Goal: Task Accomplishment & Management: Complete application form

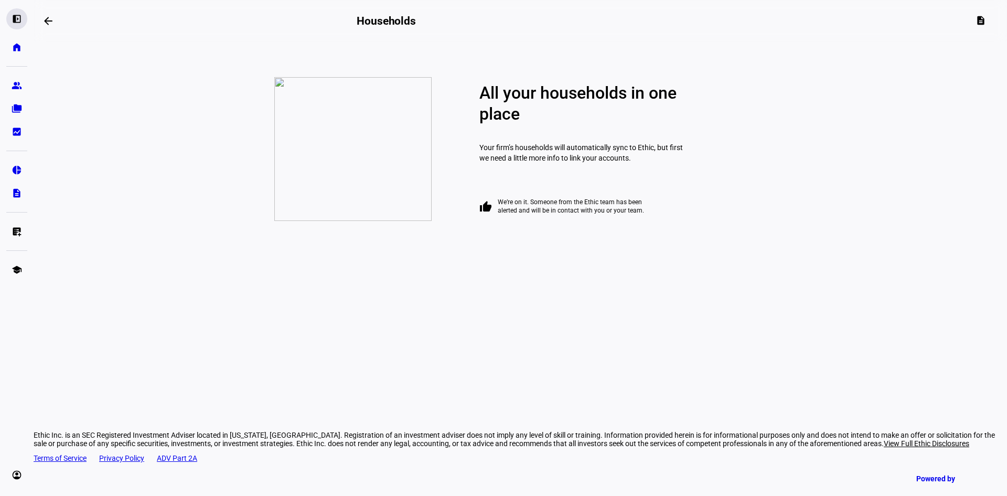
click at [17, 19] on eth-mat-symbol "left_panel_open" at bounding box center [17, 19] width 10 height 10
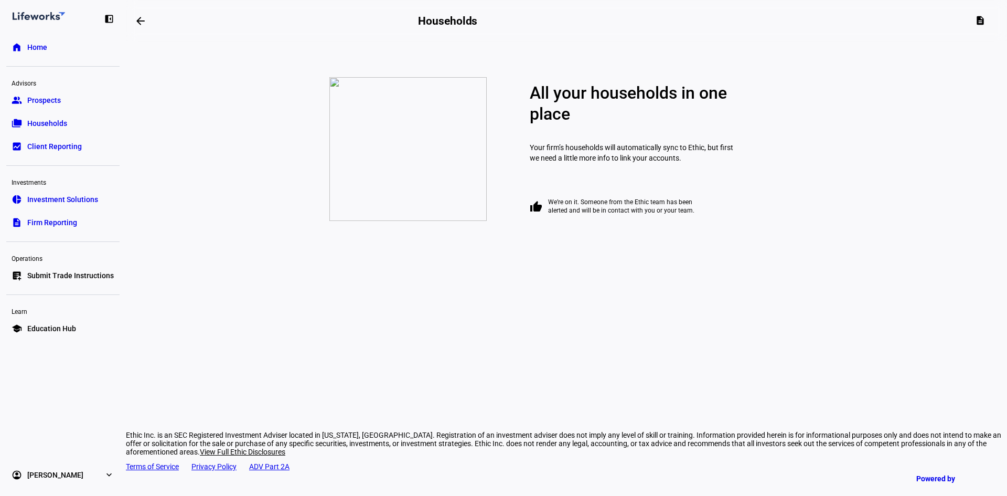
click at [45, 98] on span "Prospects" at bounding box center [44, 100] width 34 height 10
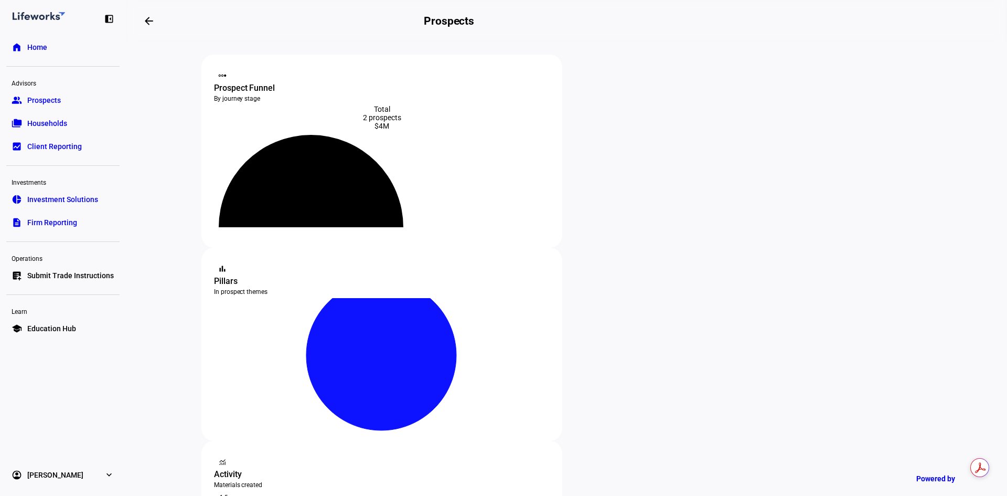
click at [41, 201] on span "Investment Solutions" at bounding box center [62, 199] width 71 height 10
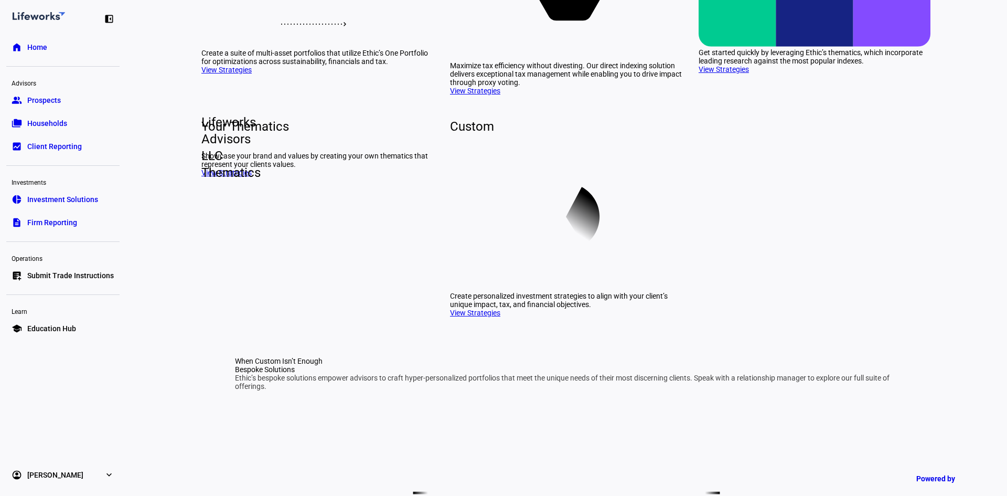
scroll to position [268, 0]
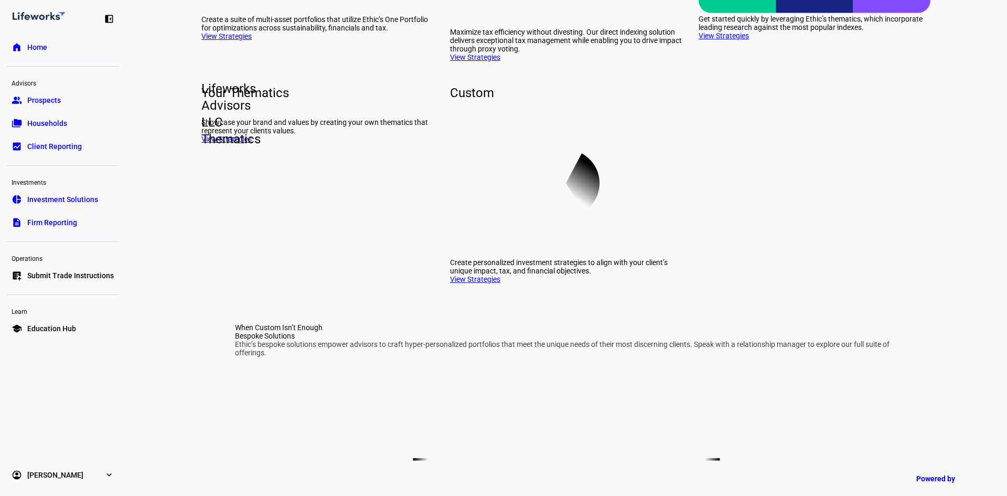
click at [469, 61] on link "View Strategies" at bounding box center [475, 57] width 50 height 8
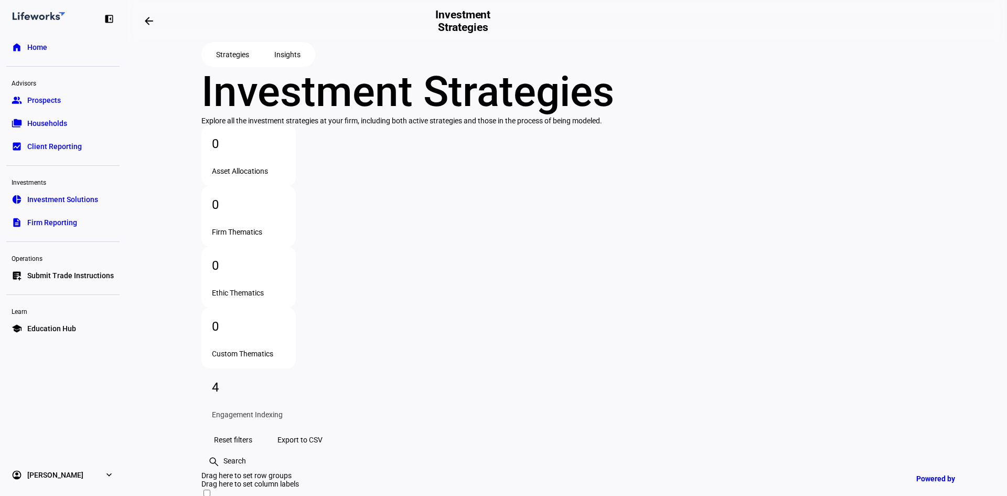
click at [56, 98] on span "Prospects" at bounding box center [44, 100] width 34 height 10
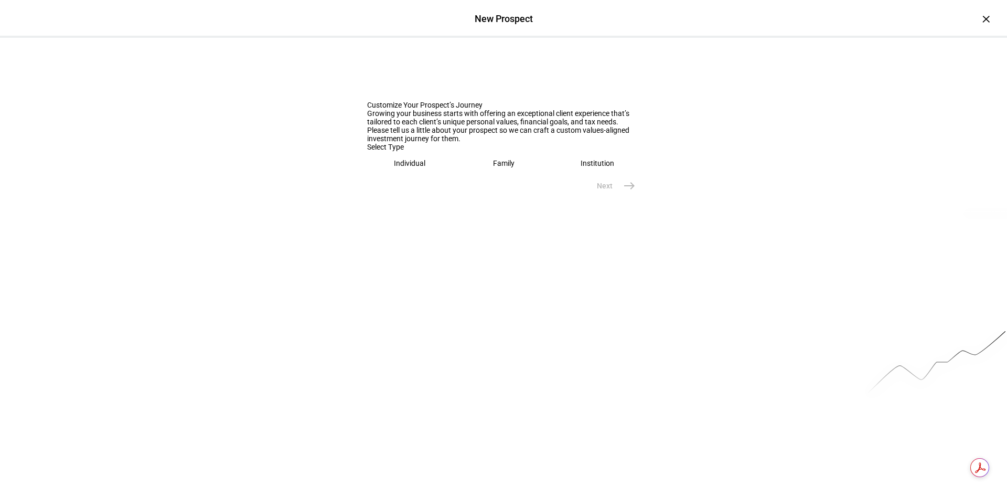
click at [493, 167] on div "Family" at bounding box center [504, 163] width 22 height 8
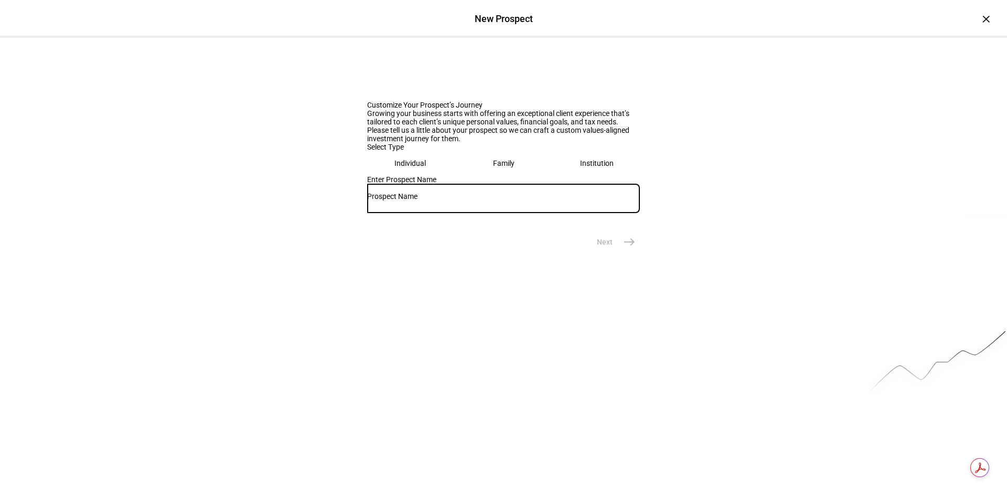
click at [455, 200] on input "text" at bounding box center [503, 196] width 273 height 8
type input "Fares & [PERSON_NAME]"
click at [624, 248] on mat-icon "east" at bounding box center [629, 242] width 13 height 13
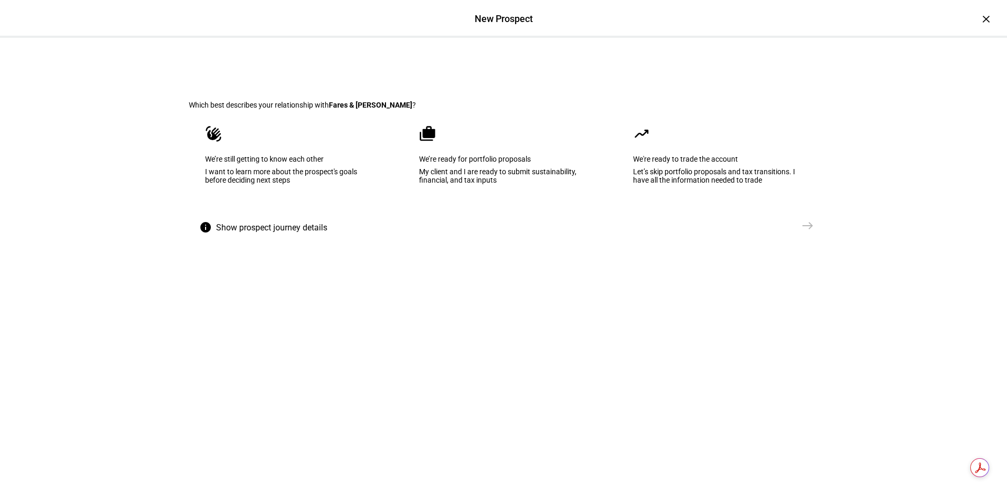
click at [488, 184] on div "My client and I are ready to submit sustainability, financial, and tax inputs" at bounding box center [503, 175] width 169 height 17
click at [804, 232] on mat-icon "east" at bounding box center [808, 225] width 13 height 13
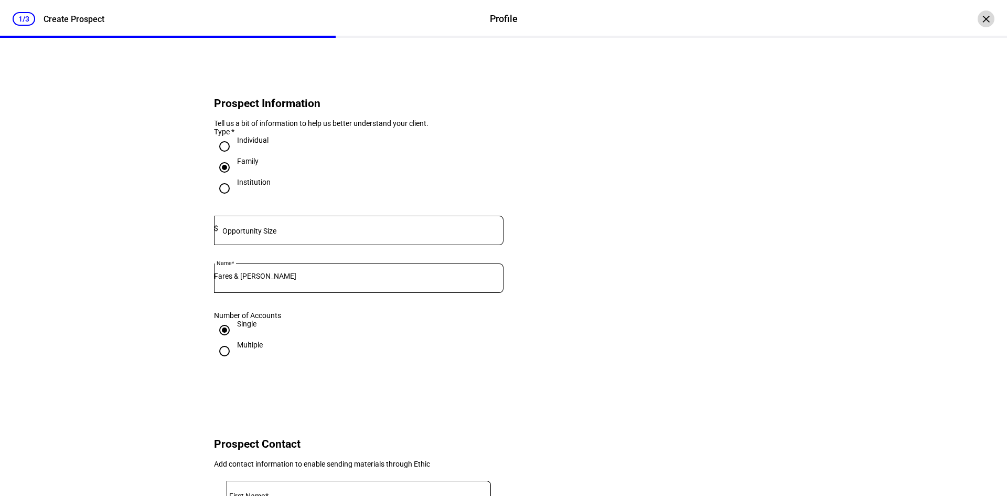
click at [980, 21] on div "×" at bounding box center [986, 18] width 17 height 17
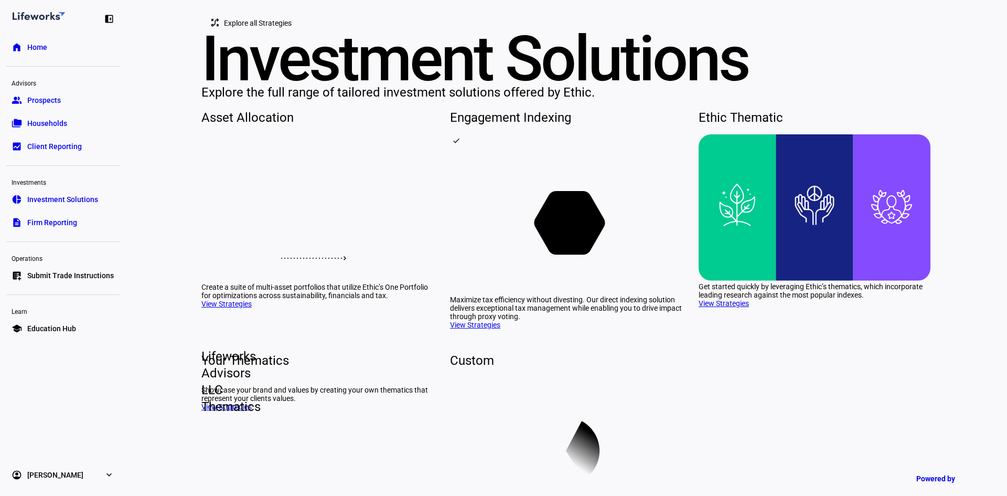
click at [39, 91] on link "group Prospects" at bounding box center [62, 100] width 113 height 21
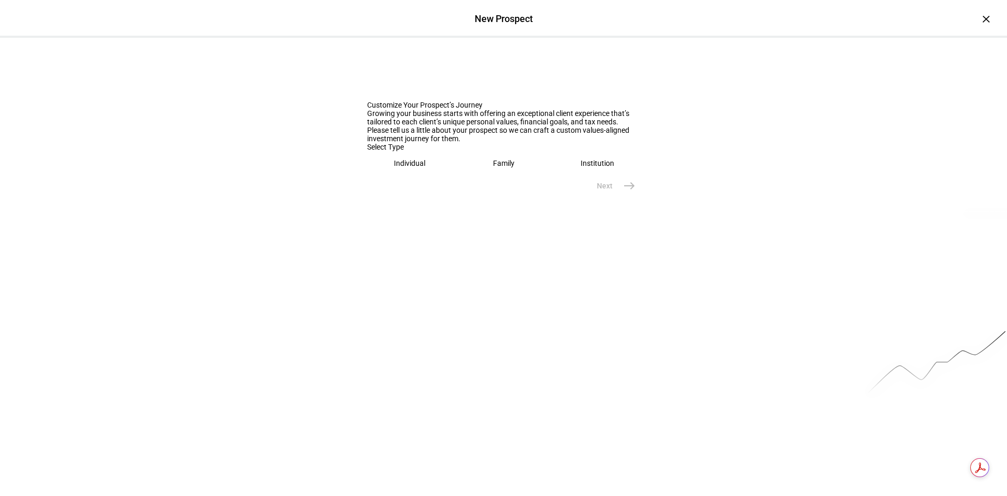
click at [501, 167] on div "Family" at bounding box center [504, 163] width 22 height 8
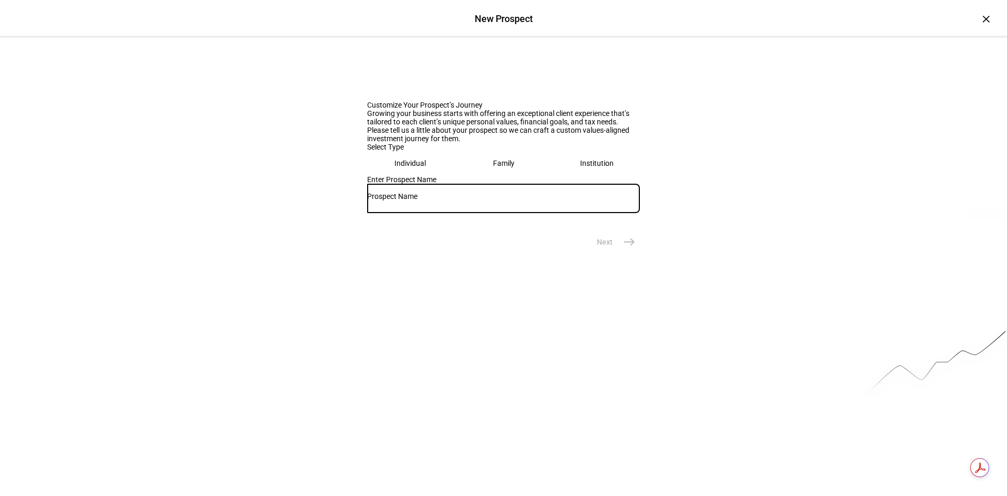
click at [449, 200] on input "text" at bounding box center [503, 196] width 273 height 8
type input "Fares & [PERSON_NAME]"
click at [628, 248] on mat-icon "east" at bounding box center [629, 242] width 13 height 13
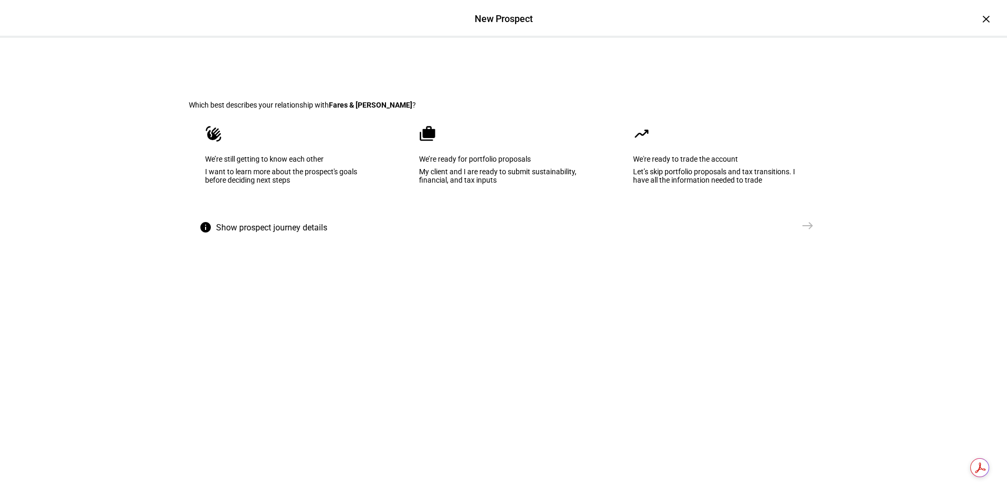
click at [331, 184] on div "I want to learn more about the prospect's goals before deciding next steps" at bounding box center [289, 175] width 169 height 17
click at [806, 232] on mat-icon "east" at bounding box center [808, 225] width 13 height 13
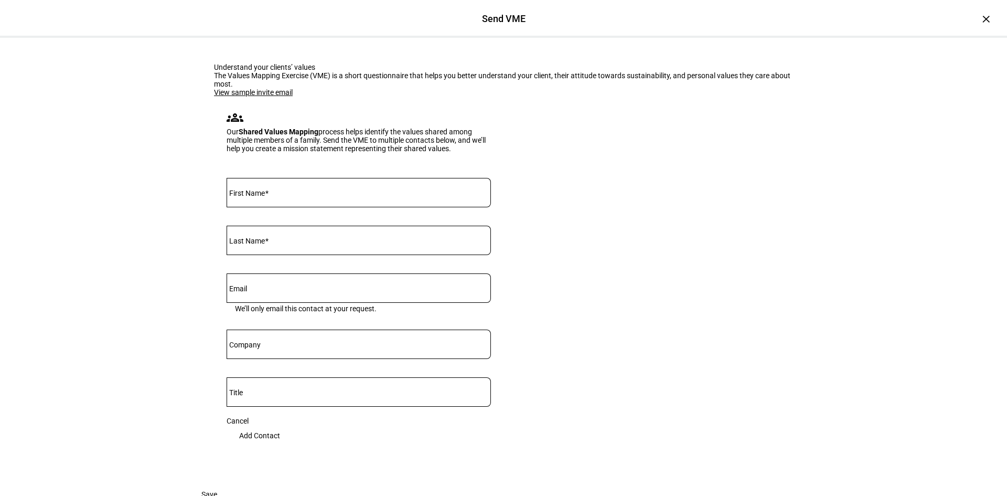
click at [264, 97] on link "View sample invite email" at bounding box center [253, 92] width 79 height 8
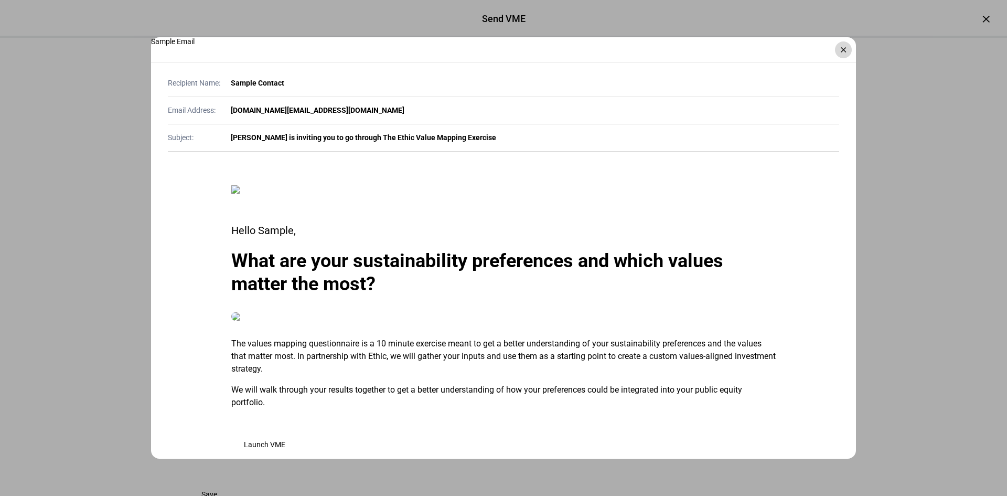
click at [841, 49] on div "×" at bounding box center [843, 49] width 17 height 17
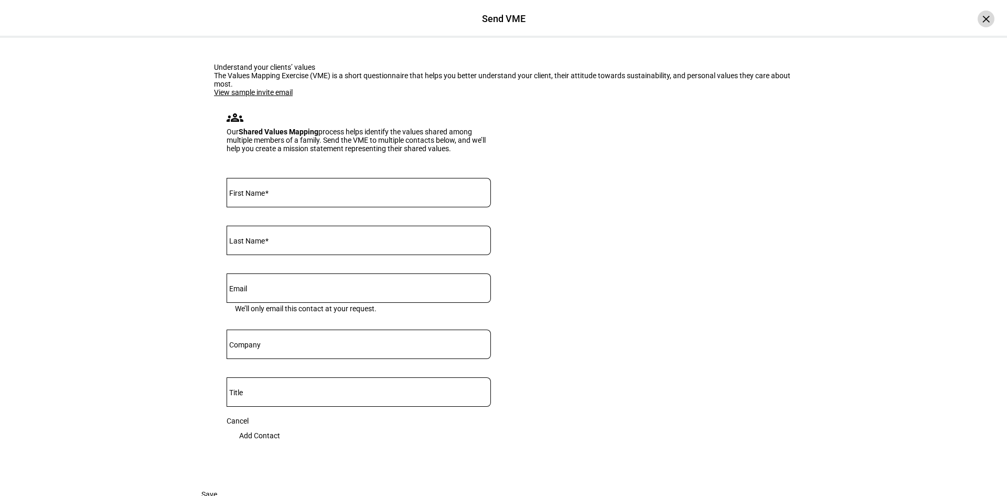
click at [978, 21] on div "×" at bounding box center [986, 18] width 17 height 17
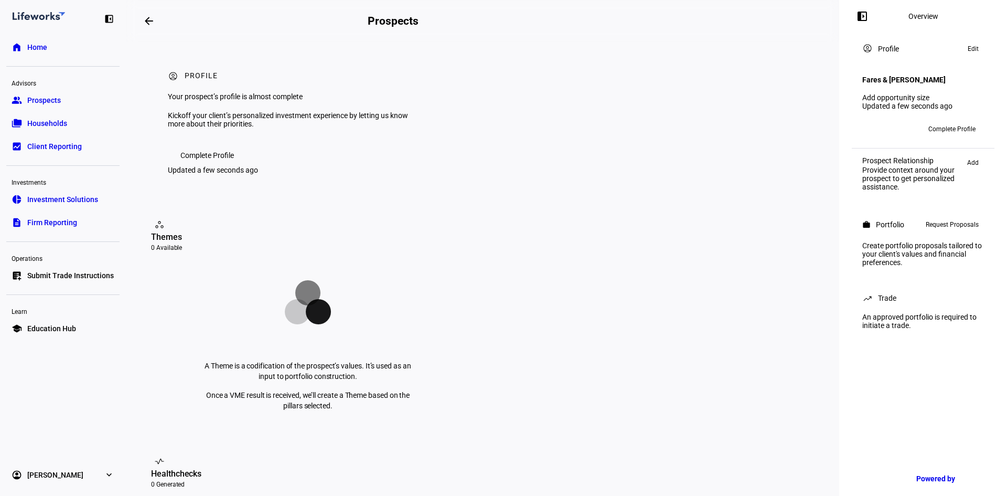
click at [203, 166] on span "Complete Profile" at bounding box center [207, 155] width 54 height 21
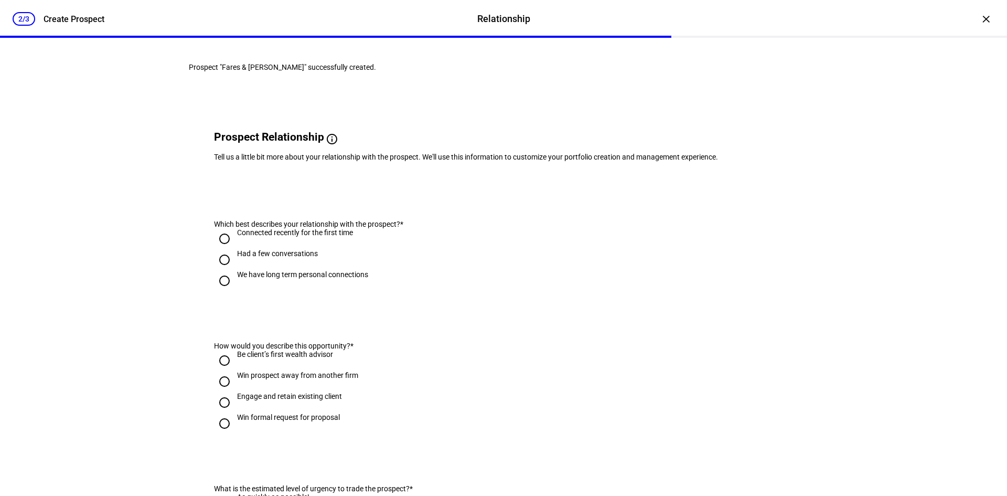
click at [224, 270] on input "Had a few conversations" at bounding box center [224, 259] width 21 height 21
radio input "true"
click at [222, 434] on input "Win formal request for proposal" at bounding box center [224, 423] width 21 height 21
radio input "true"
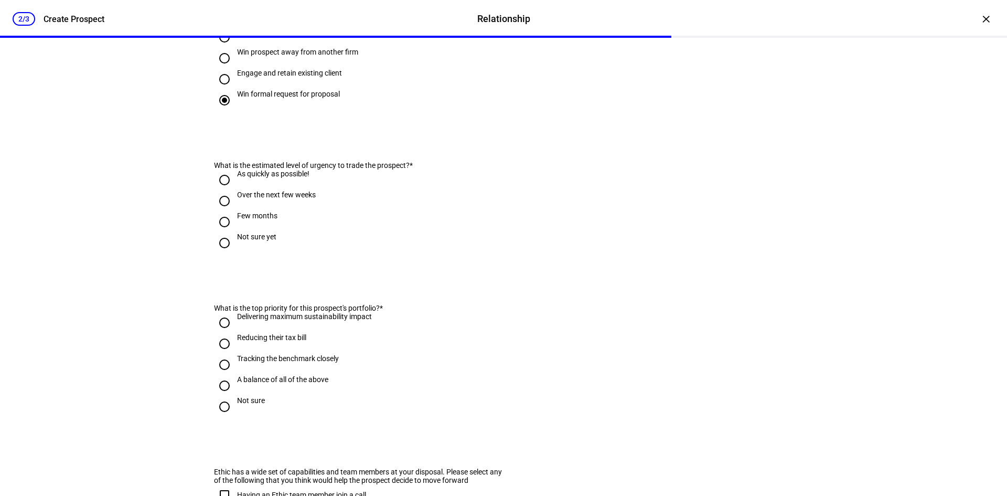
scroll to position [325, 0]
click at [218, 231] on input "Few months" at bounding box center [224, 220] width 21 height 21
radio input "true"
click at [222, 353] on input "Reducing their tax bill" at bounding box center [224, 342] width 21 height 21
radio input "true"
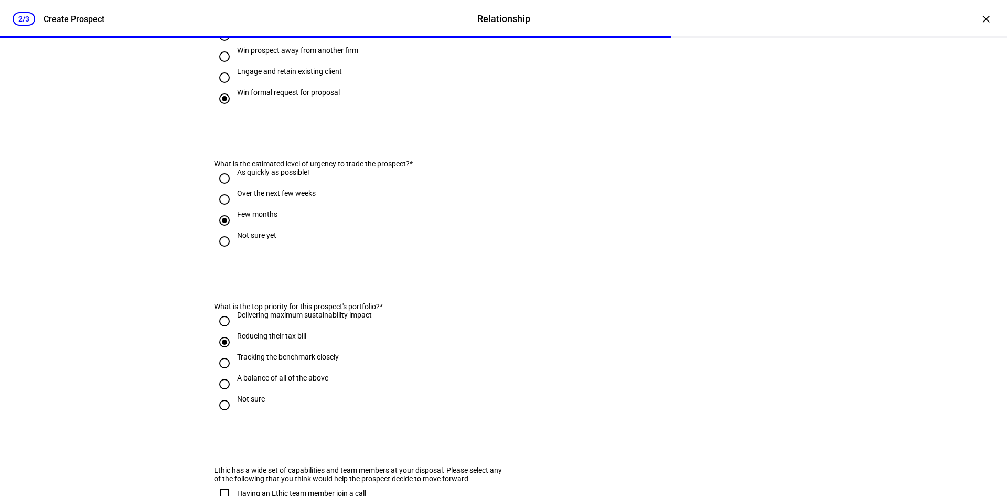
click at [221, 374] on input "Tracking the benchmark closely" at bounding box center [224, 363] width 21 height 21
radio input "true"
click at [221, 353] on input "Reducing their tax bill" at bounding box center [224, 342] width 21 height 21
radio input "true"
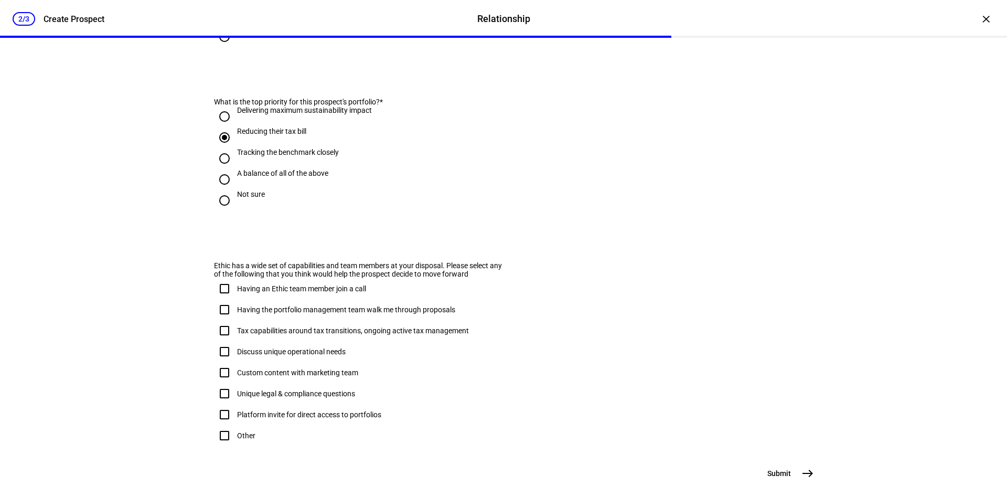
scroll to position [604, 0]
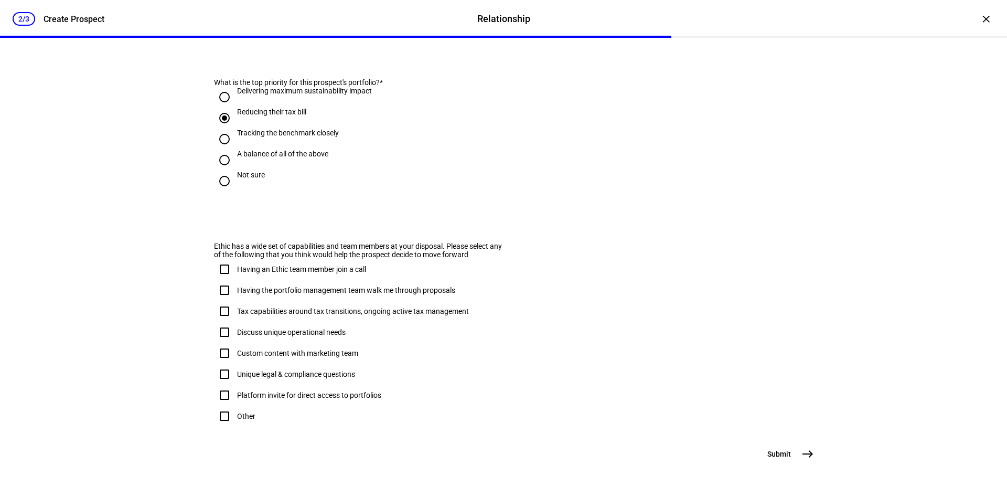
click at [222, 259] on input "Having an Ethic team member join a call" at bounding box center [224, 269] width 21 height 21
checkbox input "true"
click at [221, 280] on input "Having the portfolio management team walk me through proposals" at bounding box center [224, 290] width 21 height 21
checkbox input "true"
click at [221, 301] on input "Tax capabilities around tax transitions, ongoing active tax management" at bounding box center [224, 311] width 21 height 21
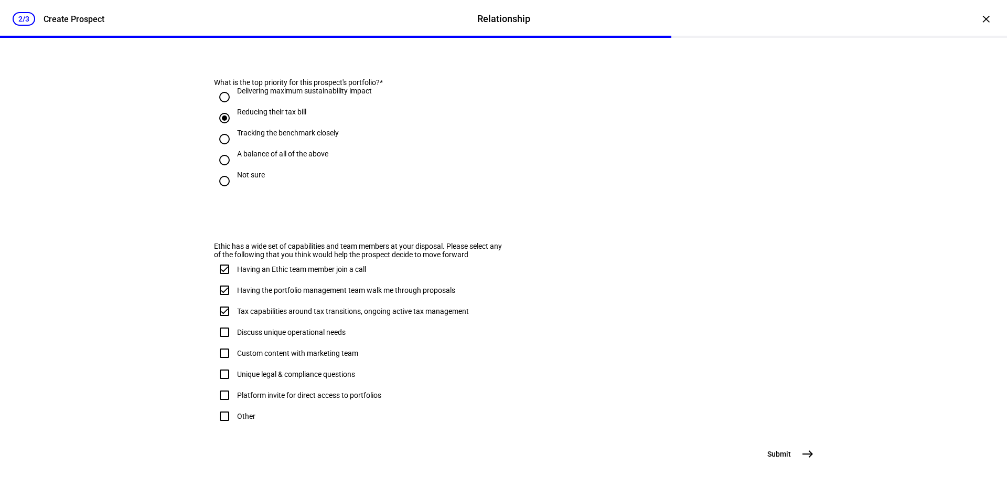
checkbox input "true"
click at [222, 343] on input "Custom content with marketing team" at bounding box center [224, 353] width 21 height 21
checkbox input "true"
click at [804, 457] on mat-icon "east" at bounding box center [808, 454] width 13 height 13
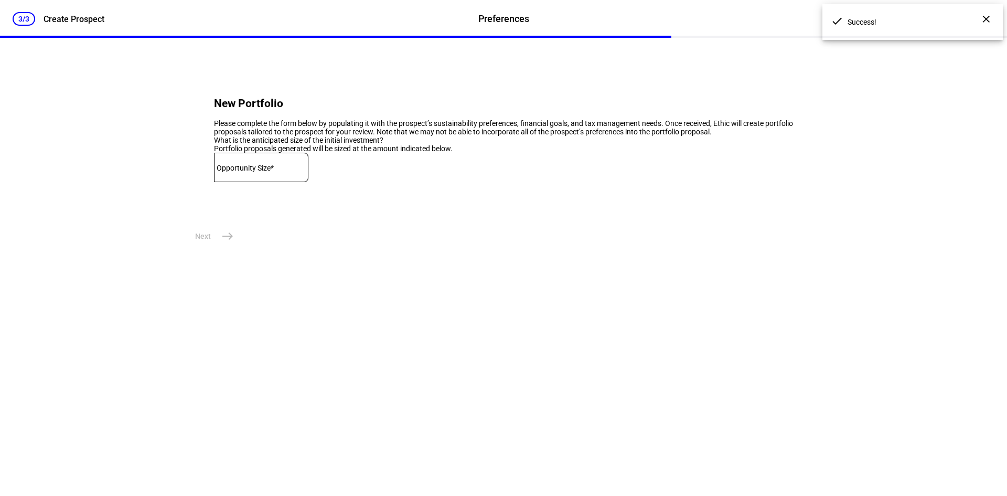
scroll to position [0, 0]
click at [269, 169] on input at bounding box center [261, 165] width 94 height 8
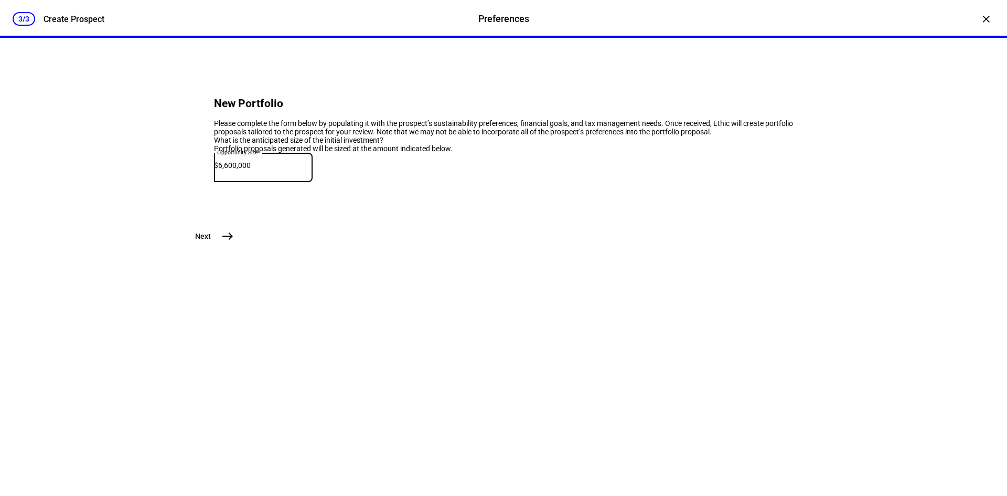
type input "6,600,000"
click at [225, 242] on mat-icon "east" at bounding box center [227, 236] width 13 height 13
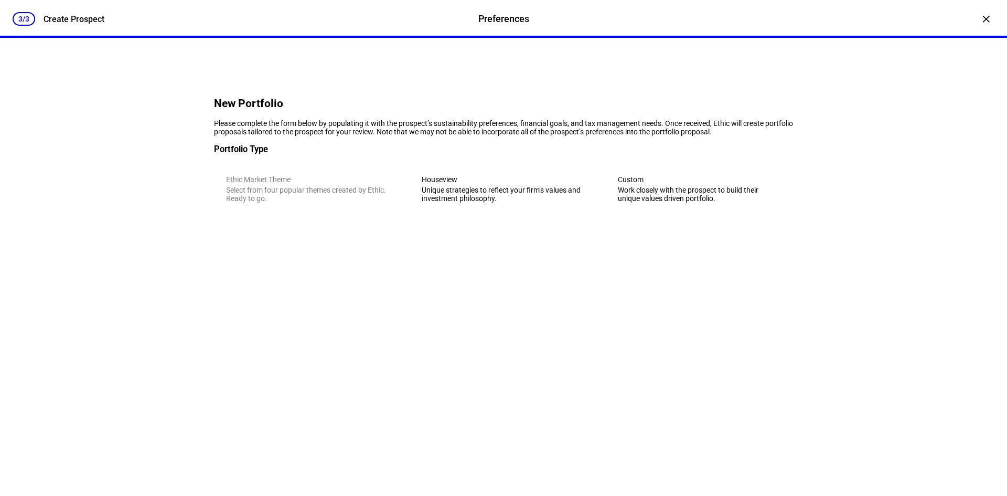
click at [517, 203] on div "Unique strategies to reflect your firm’s values and investment philosophy." at bounding box center [503, 194] width 163 height 17
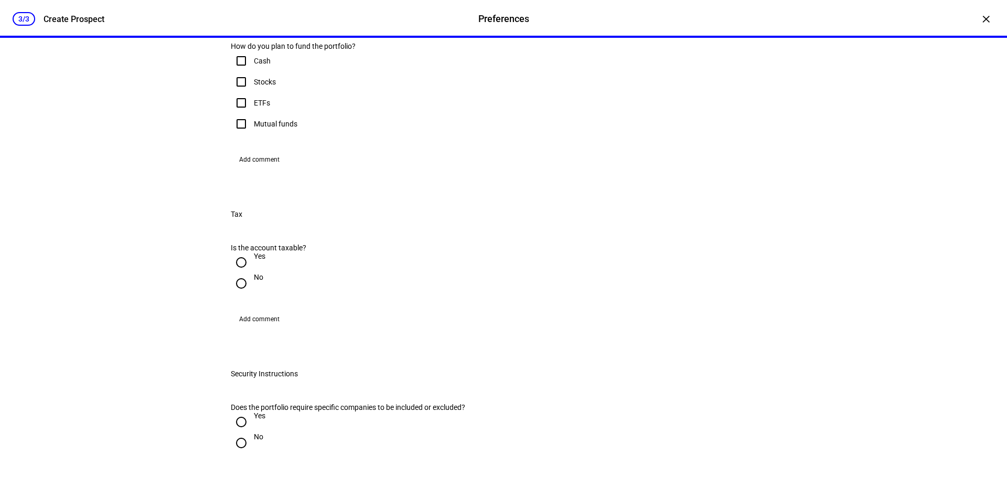
scroll to position [278, 0]
click at [240, 90] on input "Stocks" at bounding box center [241, 79] width 21 height 21
checkbox input "true"
click at [238, 270] on input "Yes" at bounding box center [241, 259] width 21 height 21
radio input "true"
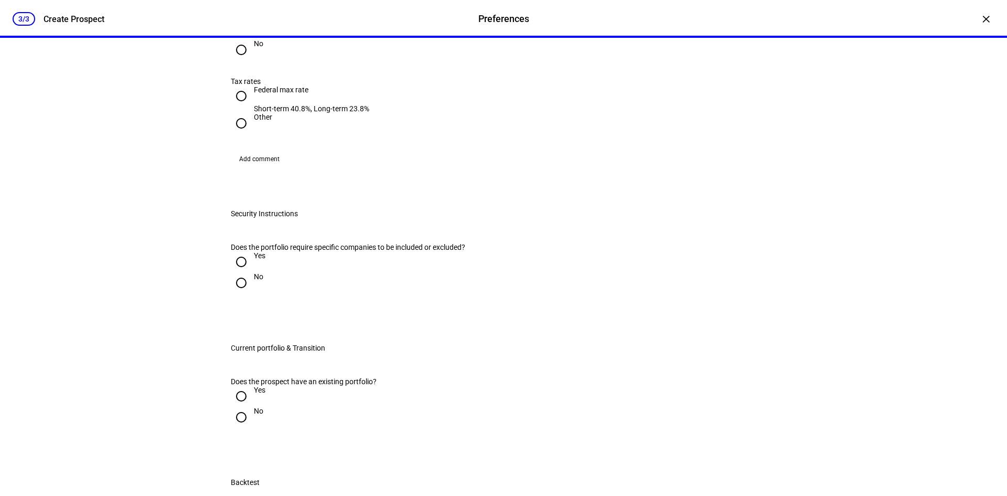
scroll to position [552, 0]
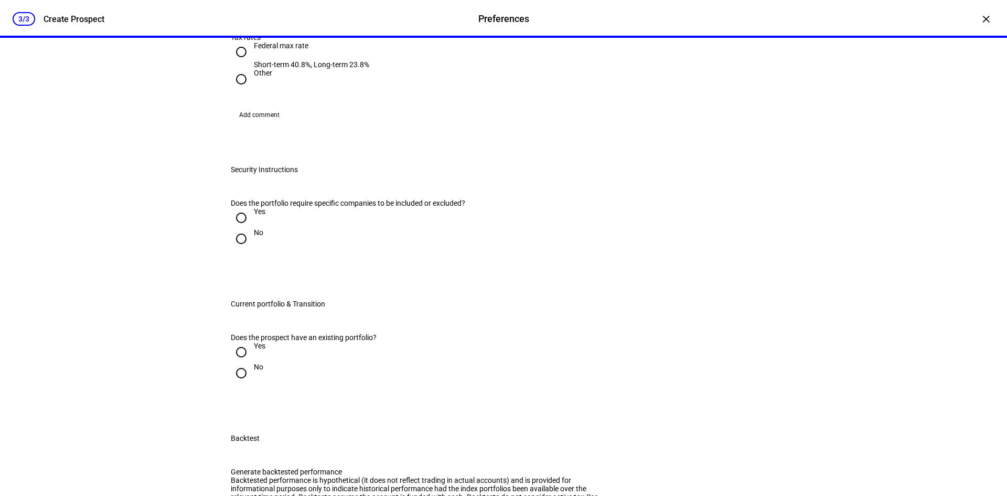
click at [240, 62] on input "Federal max rate Short-term 40.8%, Long-term 23.8%" at bounding box center [241, 51] width 21 height 21
radio input "true"
click at [237, 249] on input "No" at bounding box center [241, 238] width 21 height 21
radio input "true"
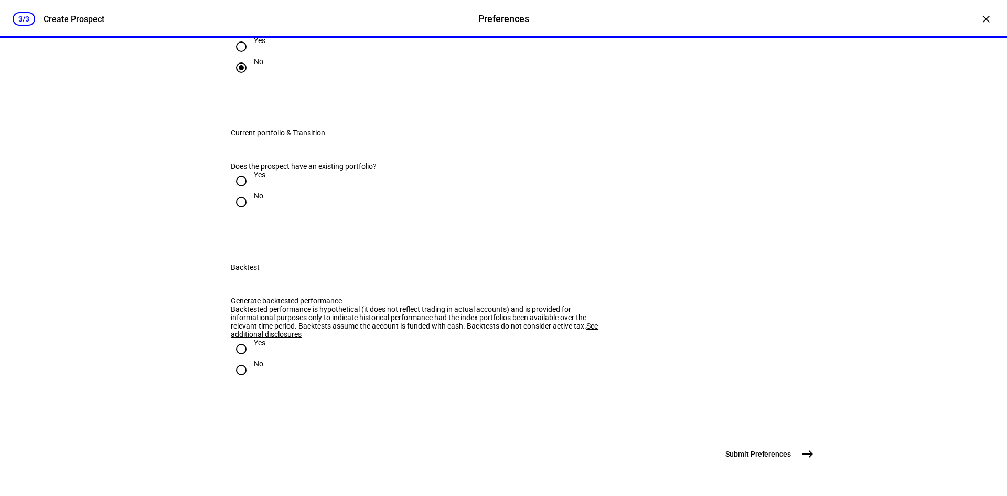
scroll to position [802, 0]
click at [233, 192] on input "Yes" at bounding box center [241, 181] width 21 height 21
radio input "true"
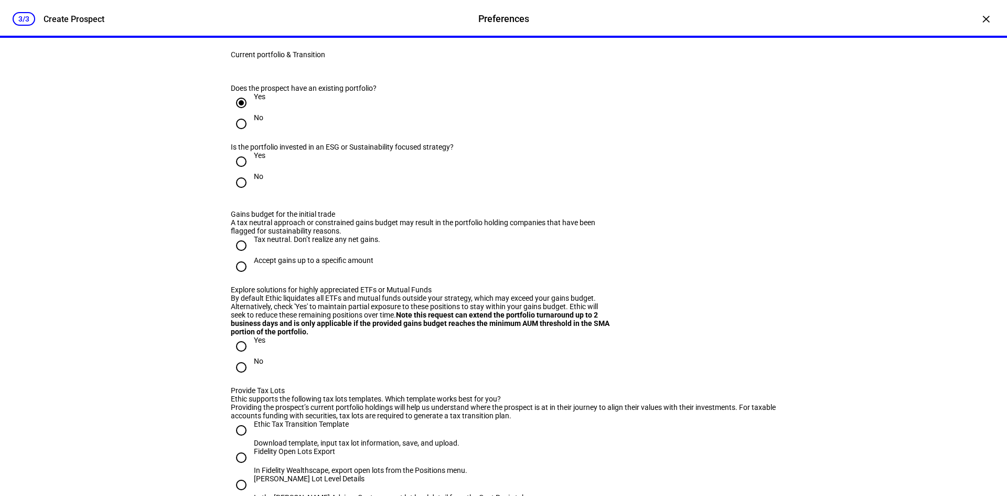
click at [236, 193] on input "No" at bounding box center [241, 182] width 21 height 21
radio input "true"
click at [238, 256] on input "Tax neutral. Don’t realize any net gains." at bounding box center [241, 245] width 21 height 21
radio input "true"
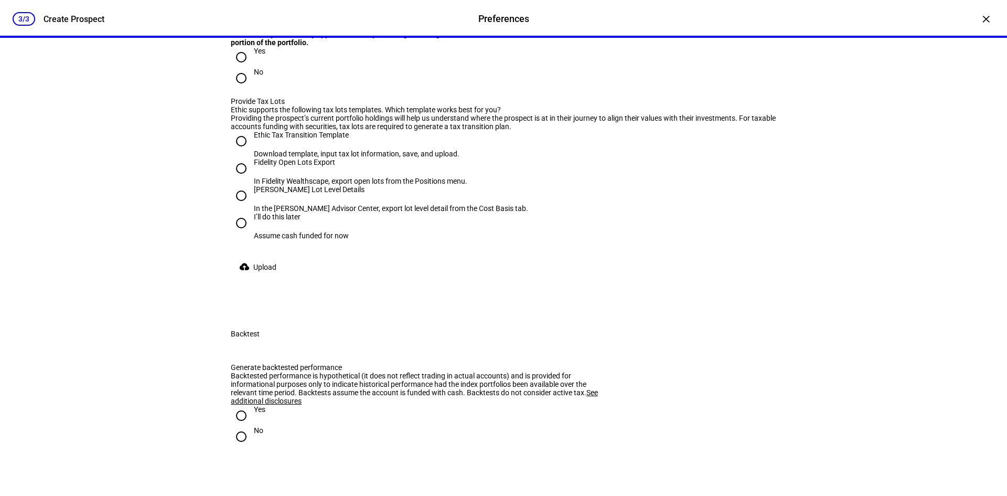
scroll to position [1093, 0]
radio input "true"
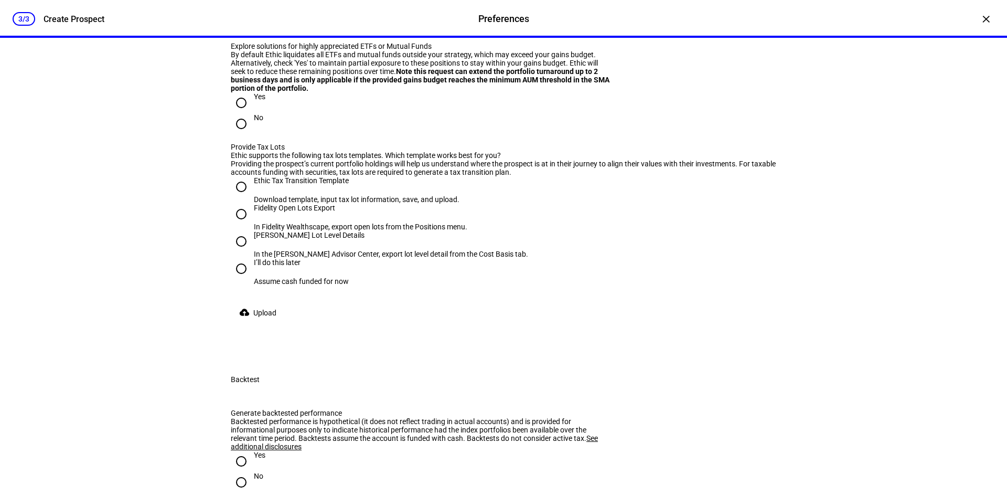
click at [274, 5] on mat-label "Max gains budget*" at bounding box center [263, 1] width 61 height 8
type input "100,000"
click at [241, 134] on input "No" at bounding box center [241, 123] width 21 height 21
radio input "true"
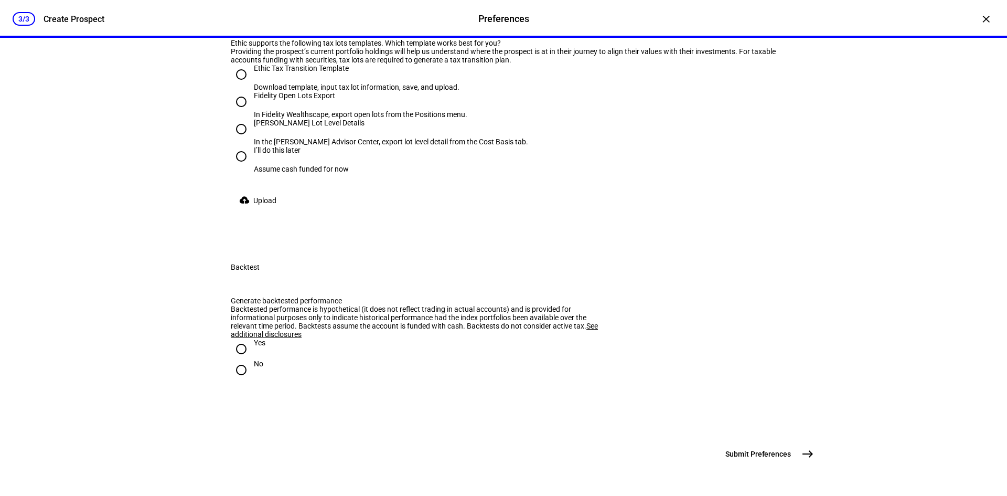
scroll to position [1274, 0]
click at [239, 167] on input "I’ll do this later Assume cash funded for now" at bounding box center [241, 156] width 21 height 21
radio input "true"
click at [237, 338] on input "Yes" at bounding box center [241, 348] width 21 height 21
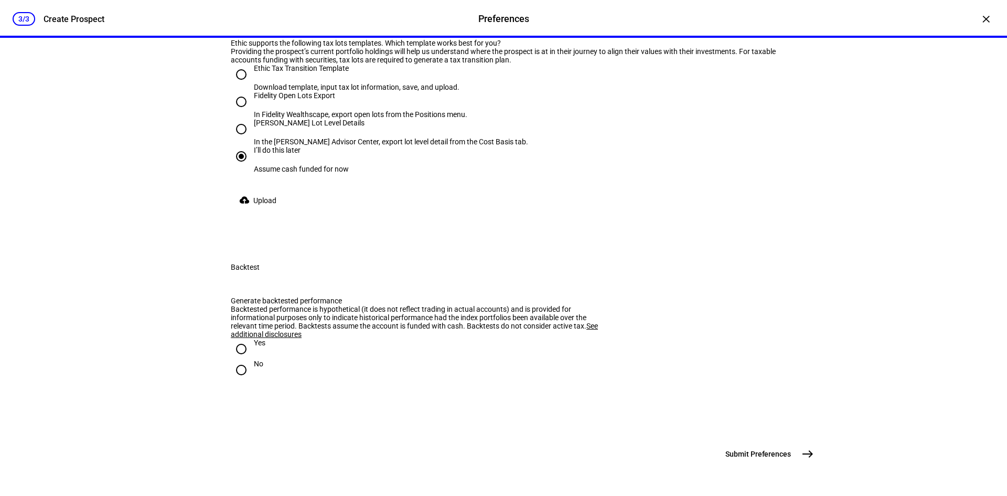
radio input "true"
click at [804, 450] on mat-icon "east" at bounding box center [808, 454] width 13 height 13
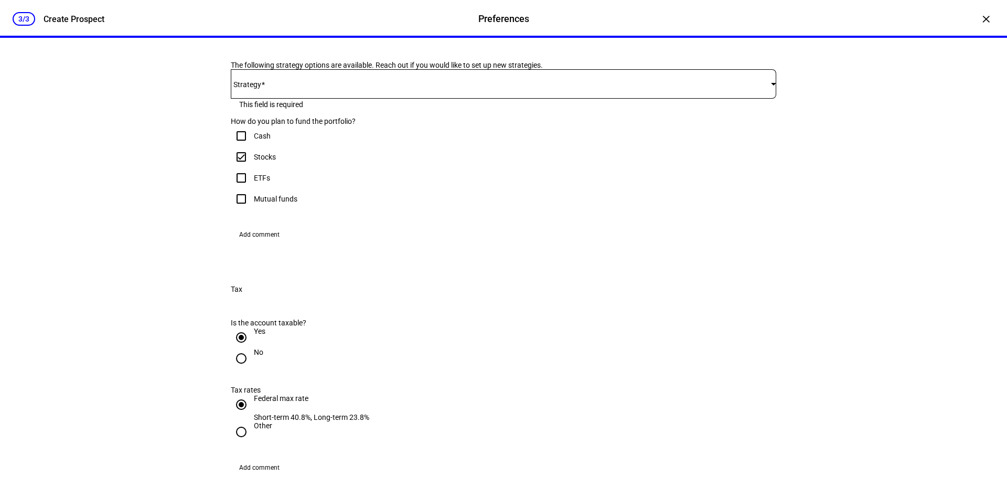
scroll to position [189, 0]
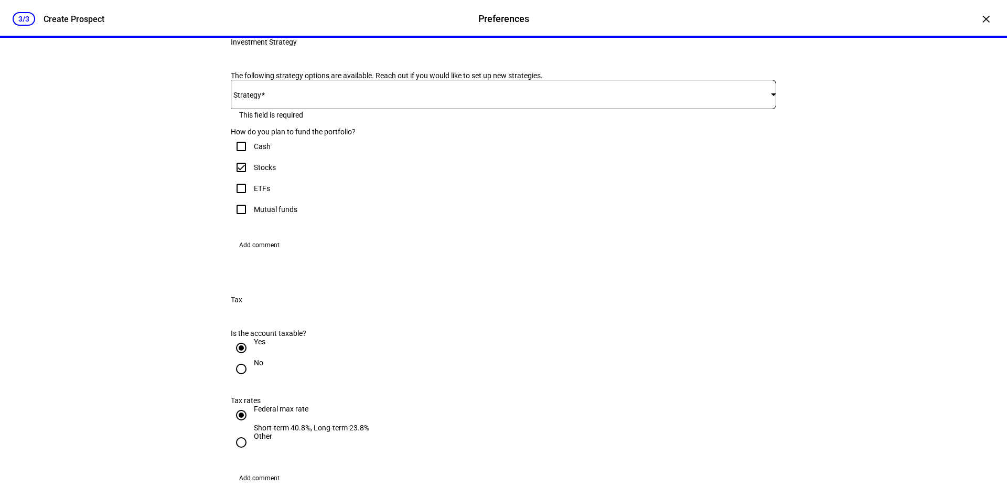
click at [568, 99] on span at bounding box center [501, 94] width 540 height 8
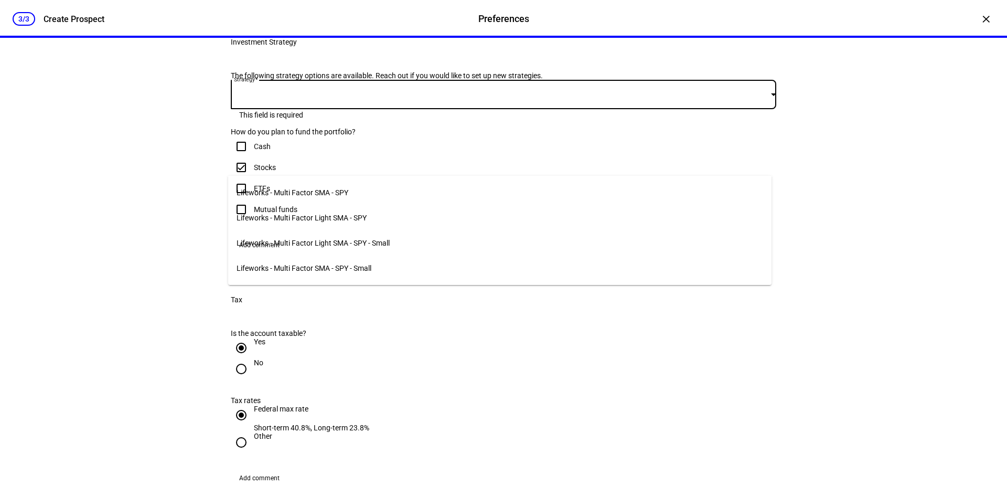
click at [336, 188] on span "Lifeworks - Multi Factor SMA - SPY" at bounding box center [293, 192] width 112 height 8
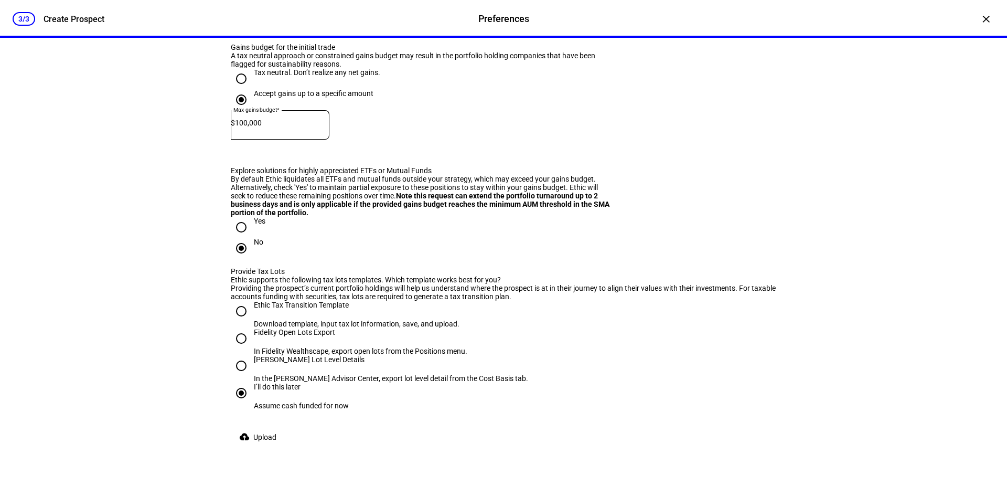
scroll to position [1563, 0]
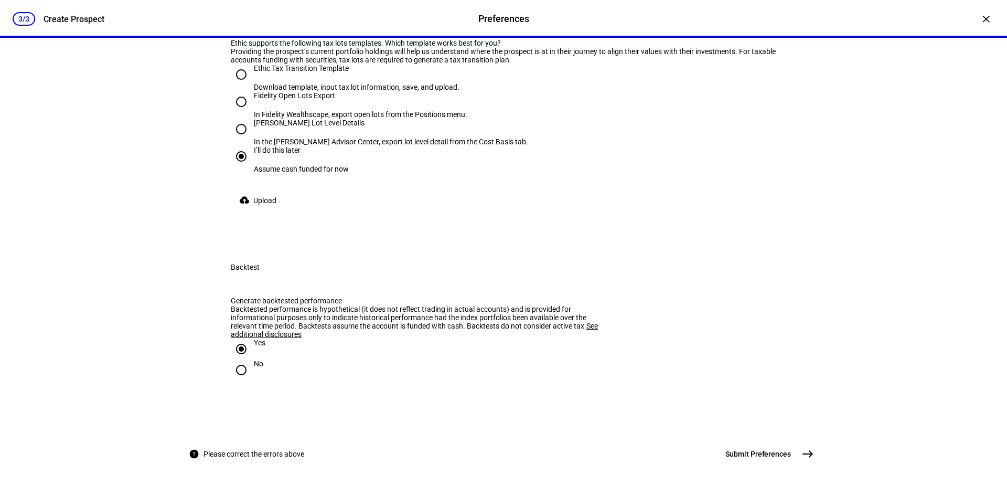
click at [810, 454] on mat-icon "east" at bounding box center [808, 454] width 13 height 13
click at [802, 450] on mat-icon "east" at bounding box center [808, 454] width 13 height 13
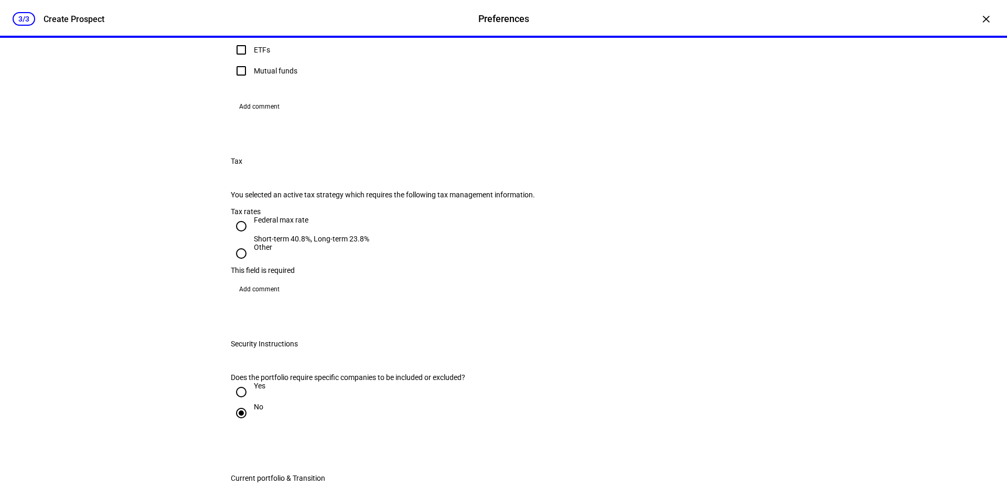
scroll to position [507, 0]
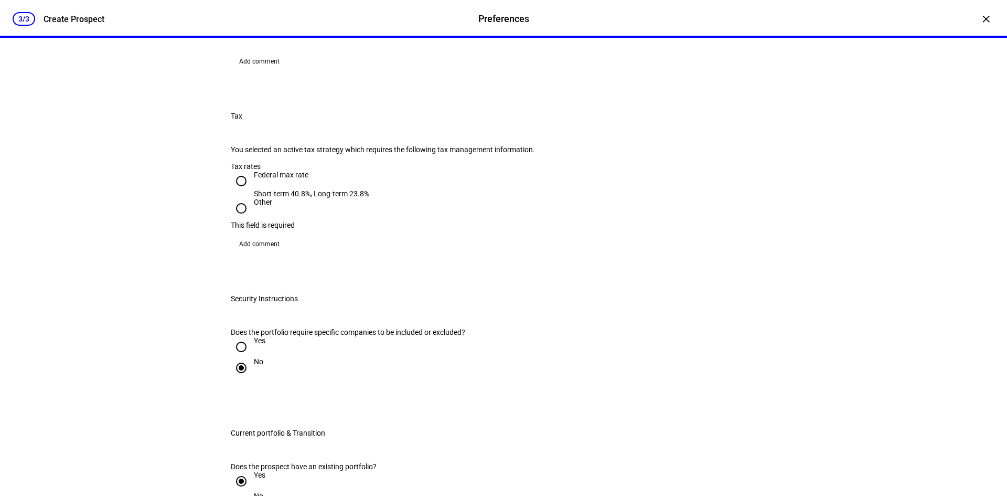
click at [245, 192] on input "Federal max rate Short-term 40.8%, Long-term 23.8%" at bounding box center [241, 181] width 21 height 21
radio input "true"
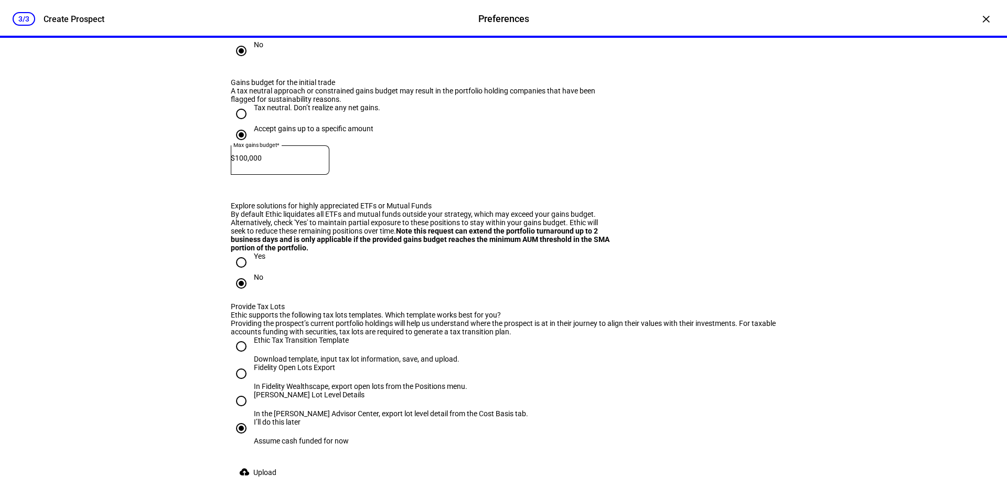
scroll to position [1563, 0]
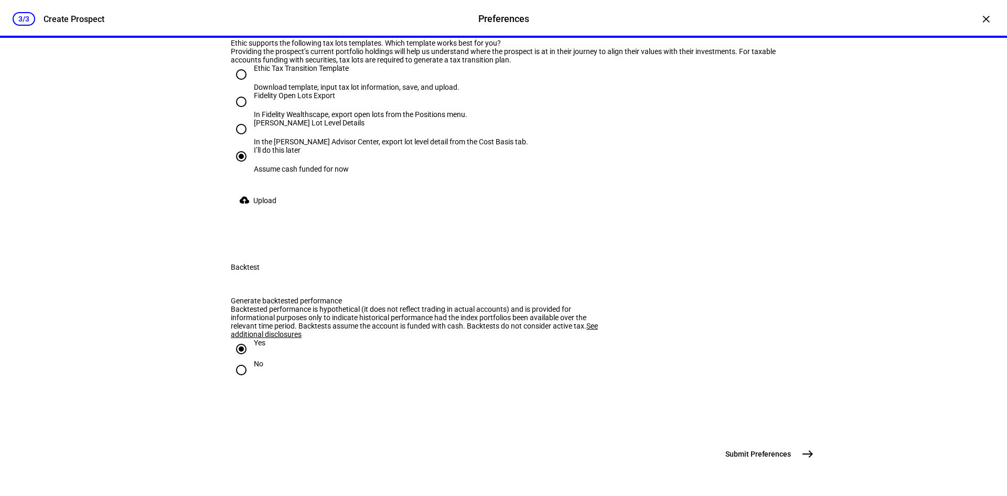
click at [802, 453] on mat-icon "east" at bounding box center [808, 454] width 13 height 13
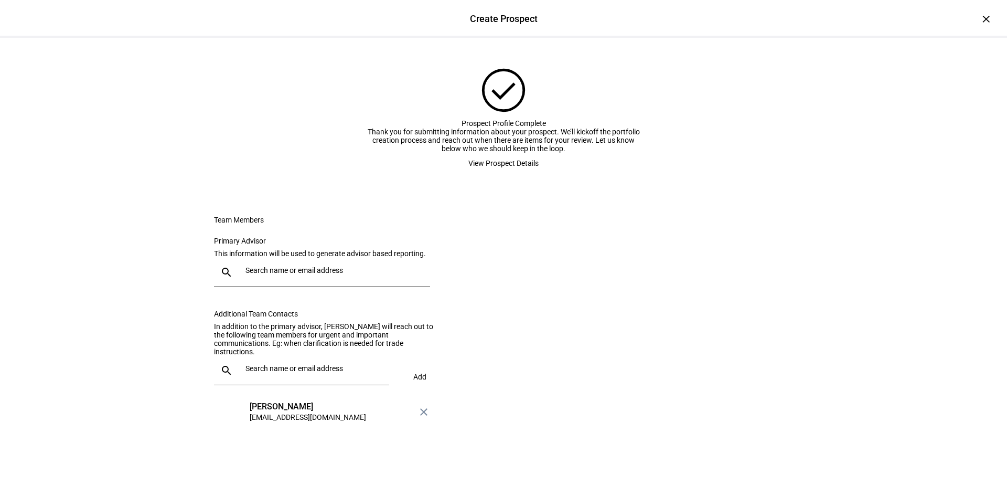
scroll to position [0, 0]
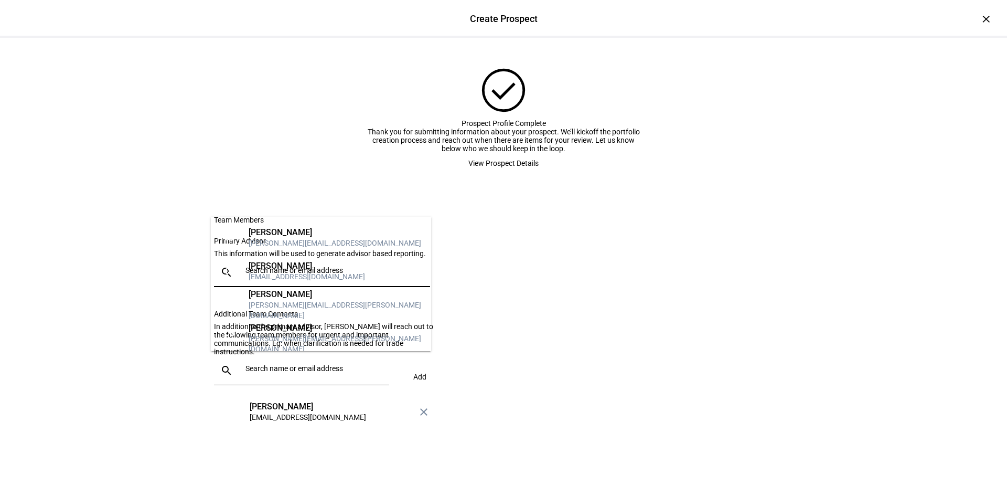
click at [371, 274] on input "text" at bounding box center [336, 270] width 180 height 8
click at [296, 271] on div "[EMAIL_ADDRESS][DOMAIN_NAME]" at bounding box center [307, 276] width 116 height 10
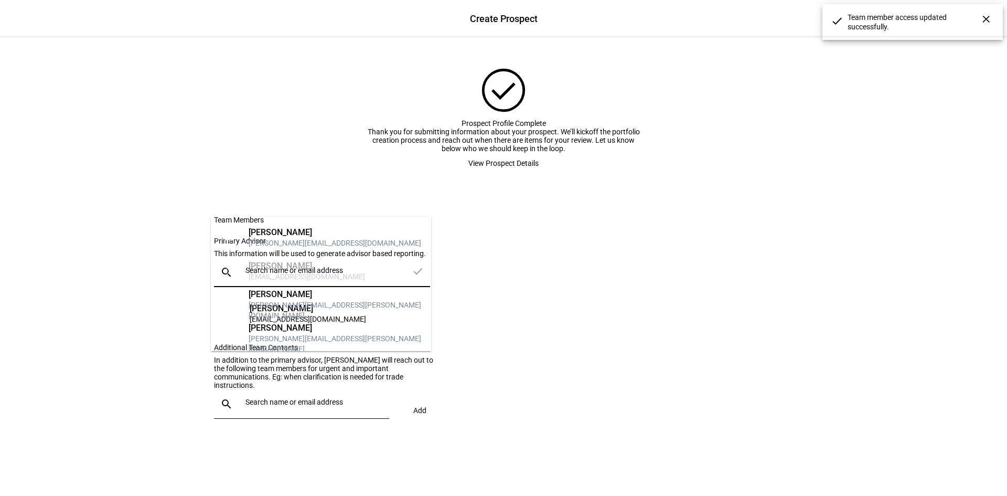
click at [313, 274] on input "text" at bounding box center [336, 270] width 180 height 8
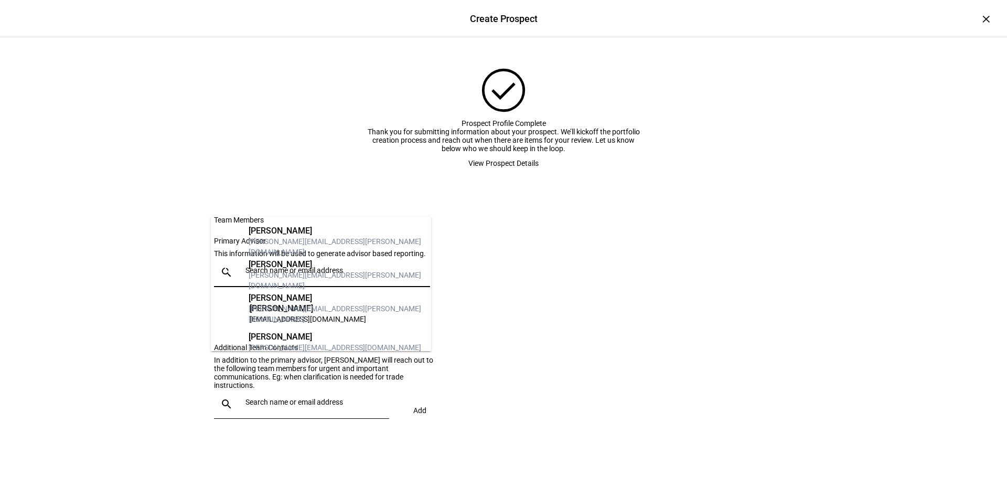
scroll to position [84, 0]
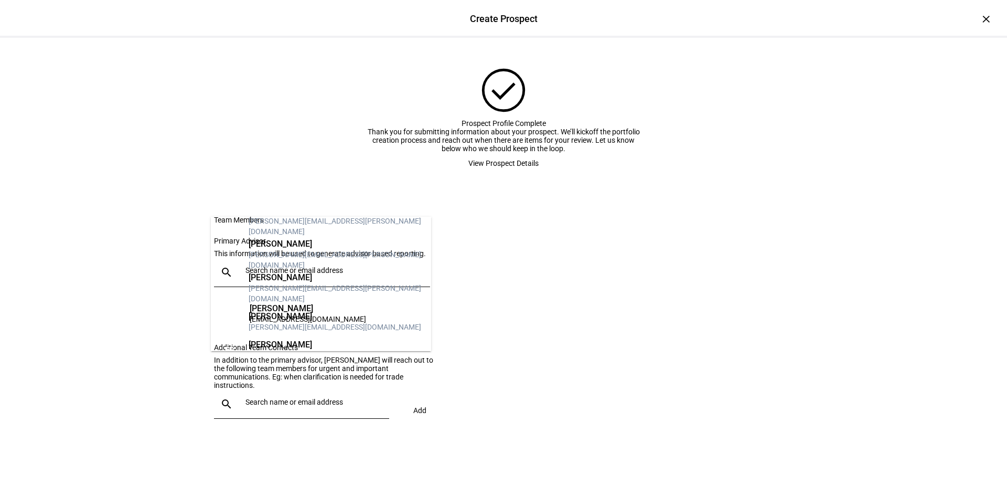
click at [306, 311] on div "[PERSON_NAME]" at bounding box center [335, 316] width 173 height 10
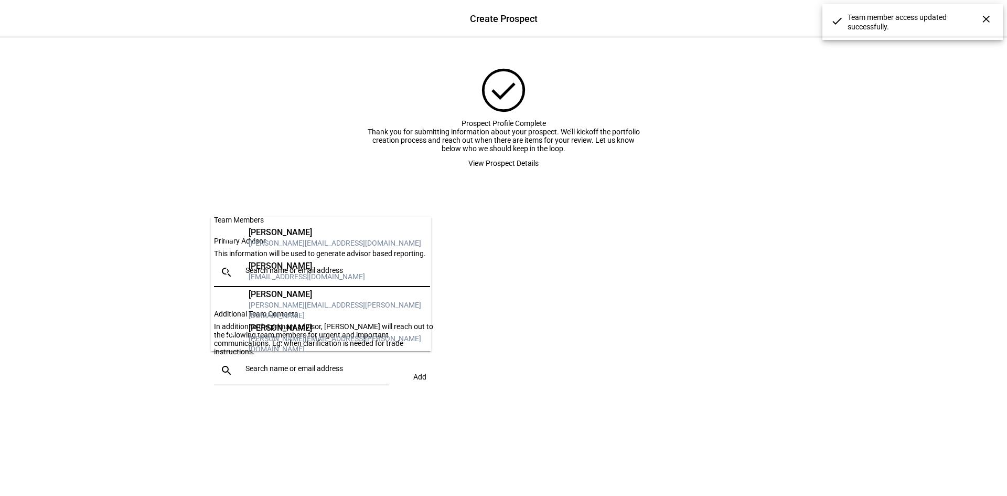
click at [350, 274] on input "text" at bounding box center [336, 270] width 180 height 8
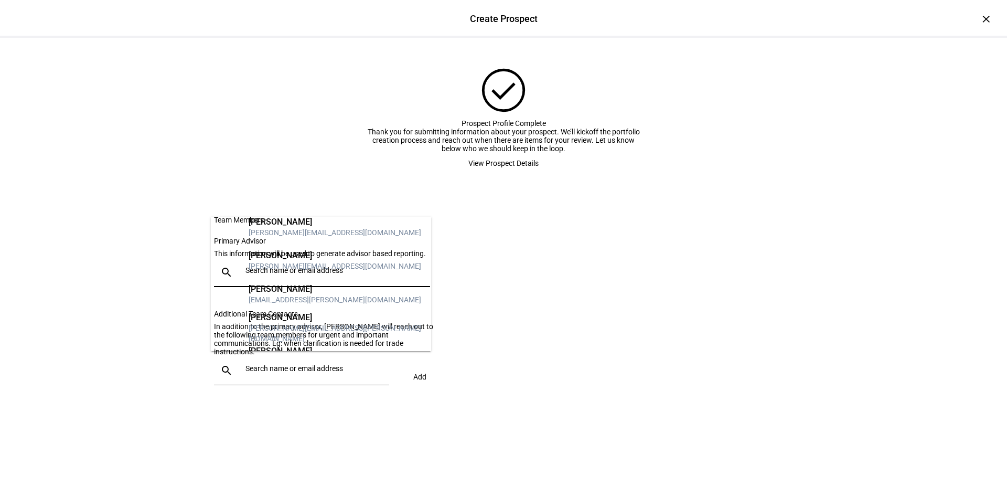
scroll to position [468, 0]
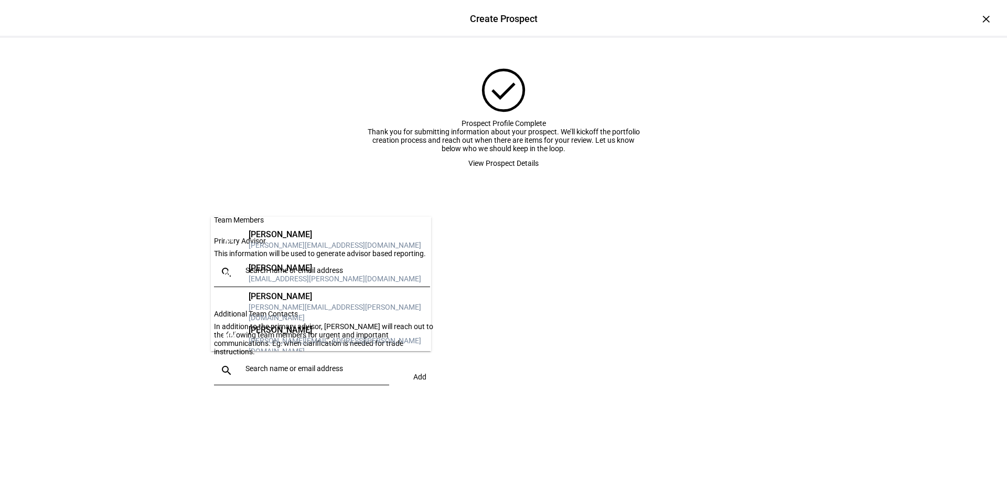
click at [285, 374] on div "[PERSON_NAME][EMAIL_ADDRESS][DOMAIN_NAME]" at bounding box center [335, 379] width 173 height 10
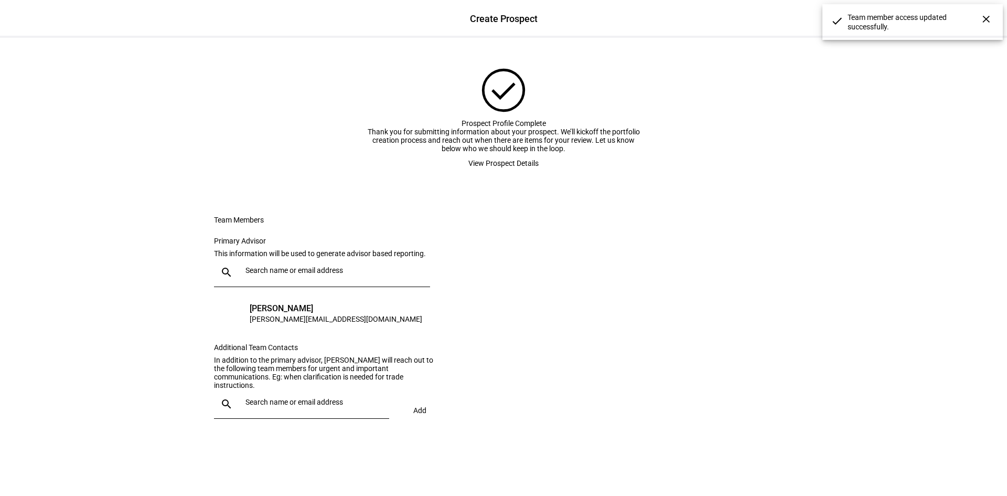
scroll to position [92, 0]
click at [524, 153] on span "View Prospect Details" at bounding box center [504, 163] width 70 height 21
